Goal: Navigation & Orientation: Find specific page/section

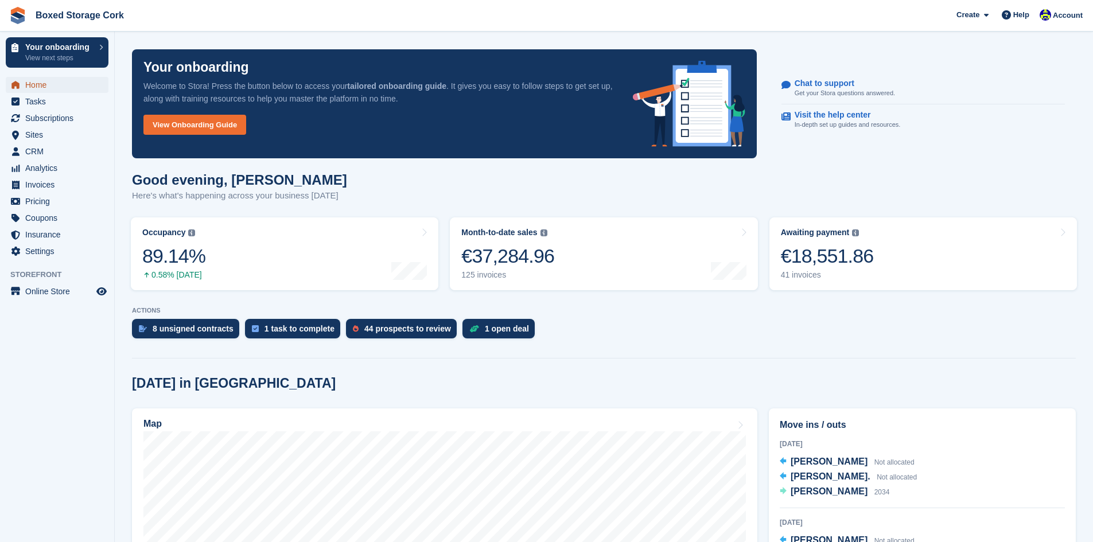
click at [46, 88] on span "Home" at bounding box center [59, 85] width 69 height 16
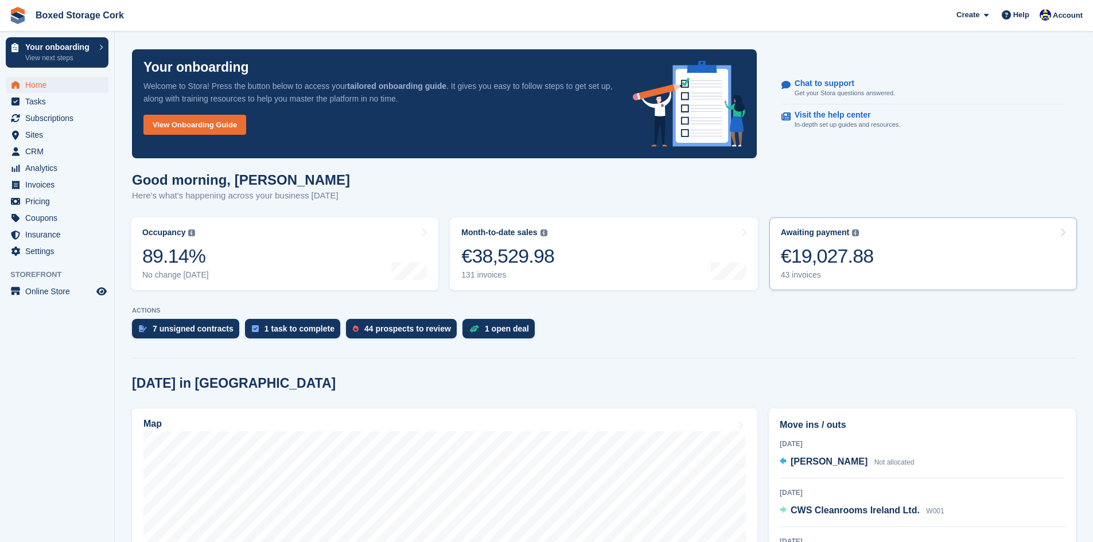
click at [822, 254] on div "€19,027.88" at bounding box center [827, 256] width 93 height 24
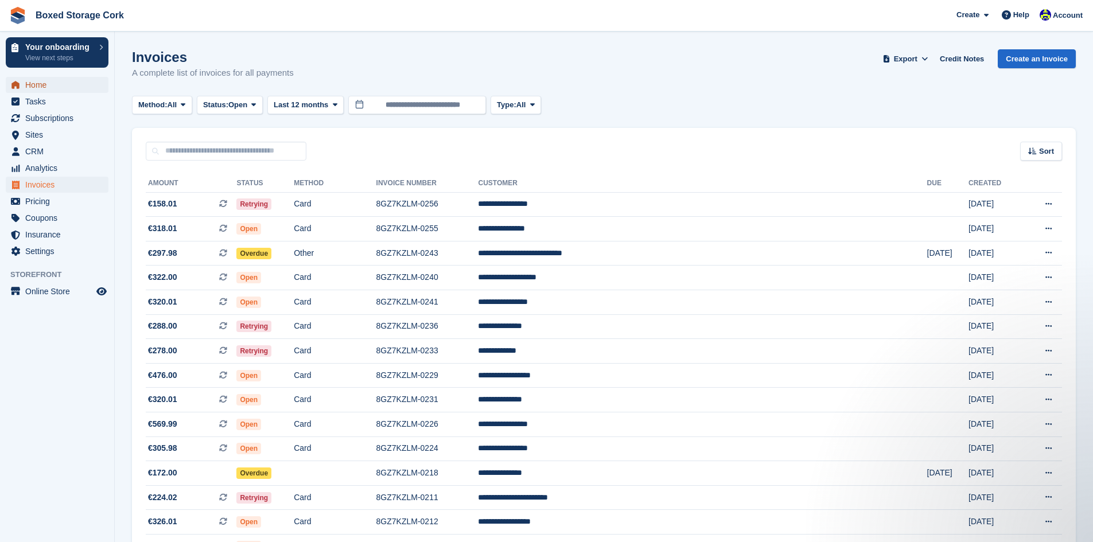
click at [38, 81] on span "Home" at bounding box center [59, 85] width 69 height 16
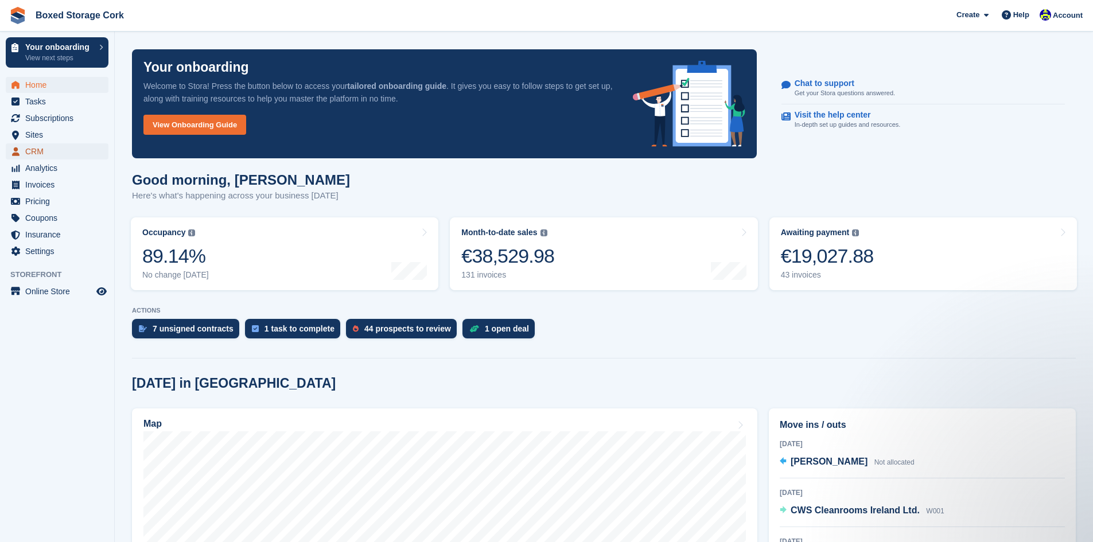
click at [46, 148] on span "CRM" at bounding box center [59, 151] width 69 height 16
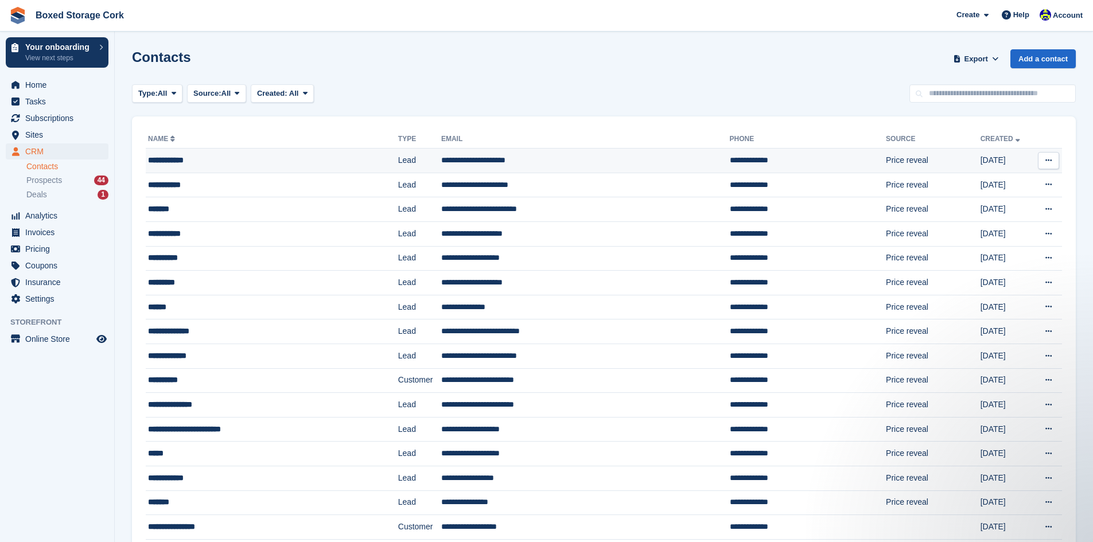
click at [195, 156] on div "**********" at bounding box center [249, 160] width 202 height 12
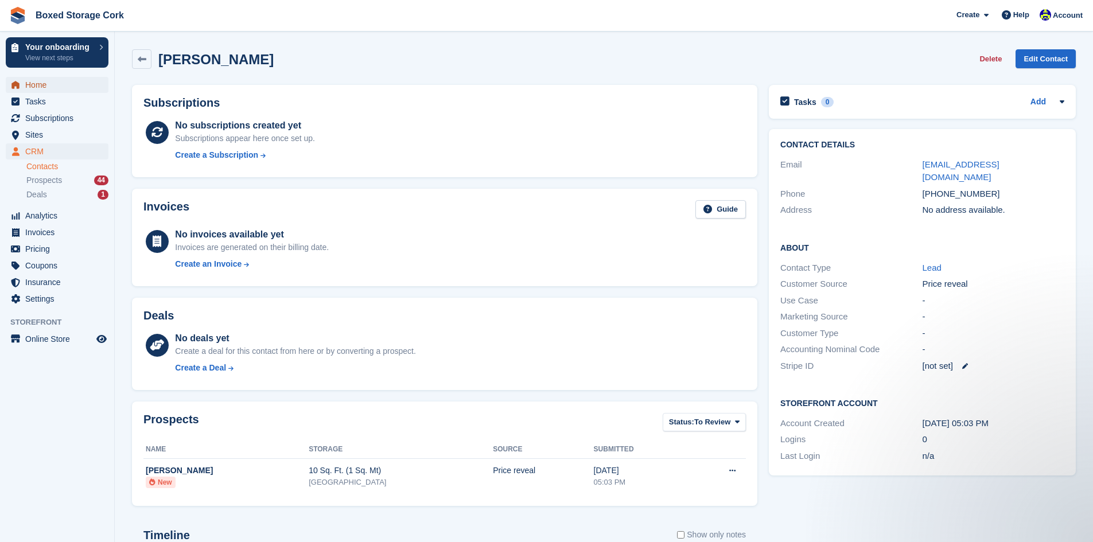
click at [41, 84] on span "Home" at bounding box center [59, 85] width 69 height 16
